Goal: Find contact information: Find contact information

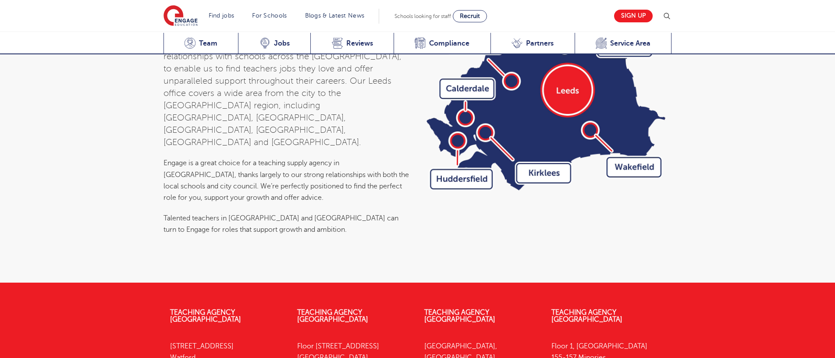
scroll to position [2850, 0]
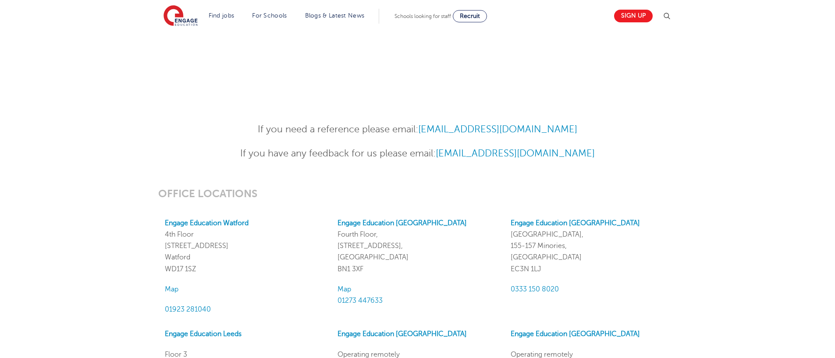
scroll to position [621, 0]
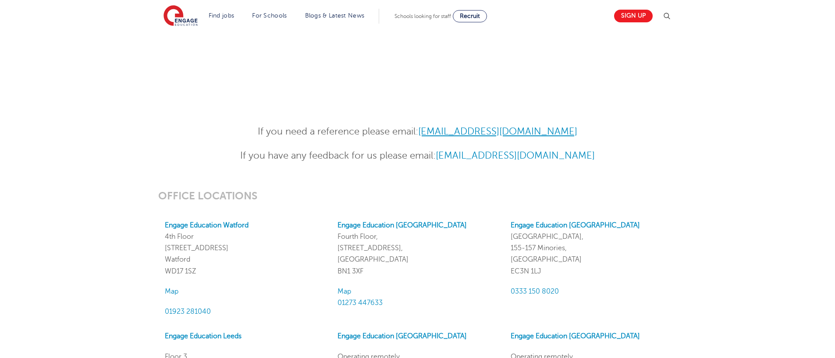
drag, startPoint x: 569, startPoint y: 131, endPoint x: 425, endPoint y: 133, distance: 144.6
click at [425, 133] on p "If you need a reference please email: [EMAIL_ADDRESS][DOMAIN_NAME]" at bounding box center [417, 131] width 430 height 15
copy link "[EMAIL_ADDRESS][DOMAIN_NAME]"
